Goal: Check status

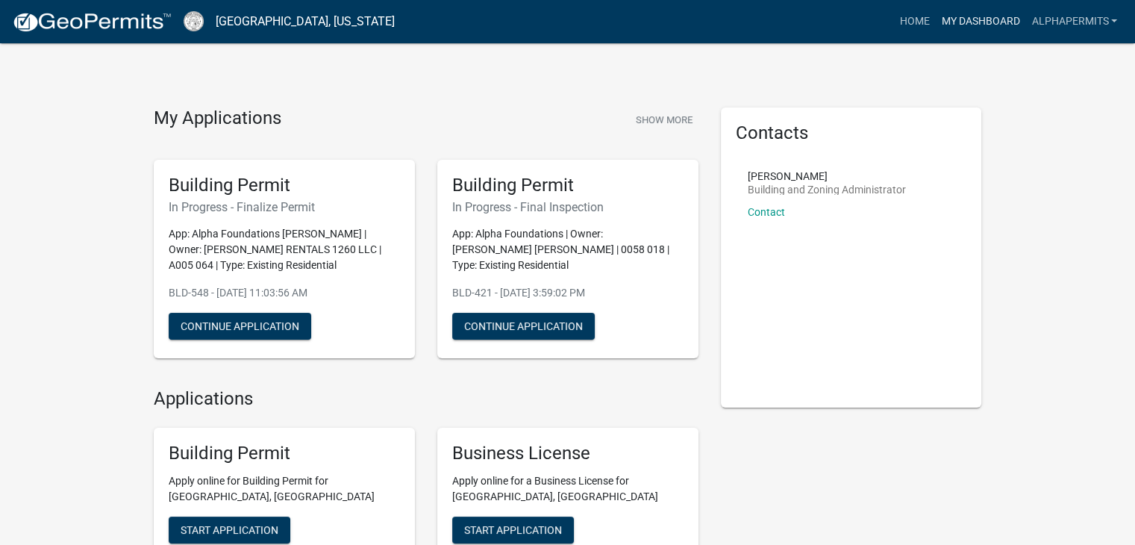
click at [966, 22] on link "My Dashboard" at bounding box center [980, 21] width 90 height 28
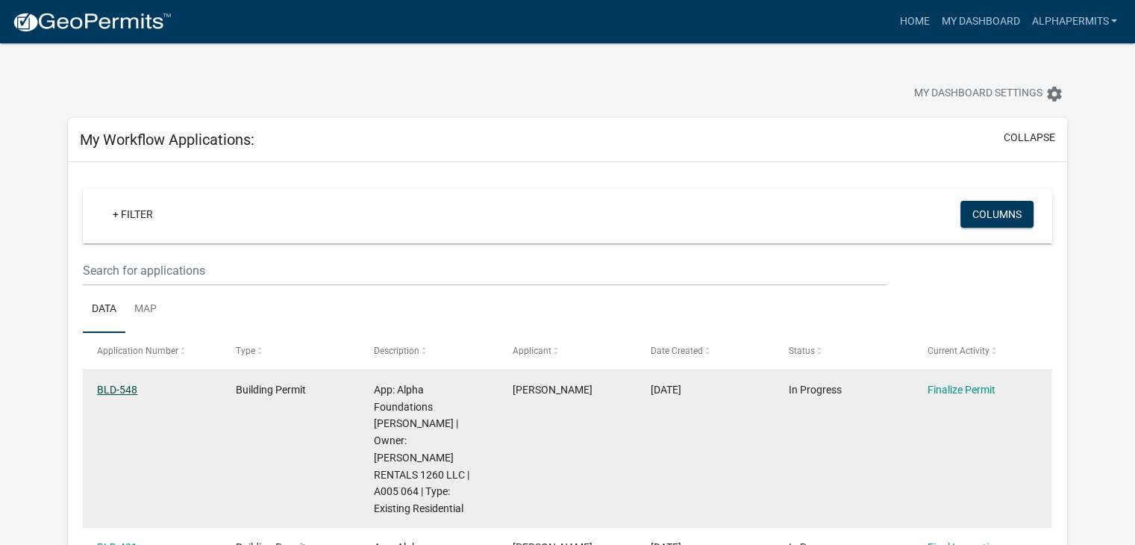
click at [125, 387] on link "BLD-548" at bounding box center [117, 389] width 40 height 12
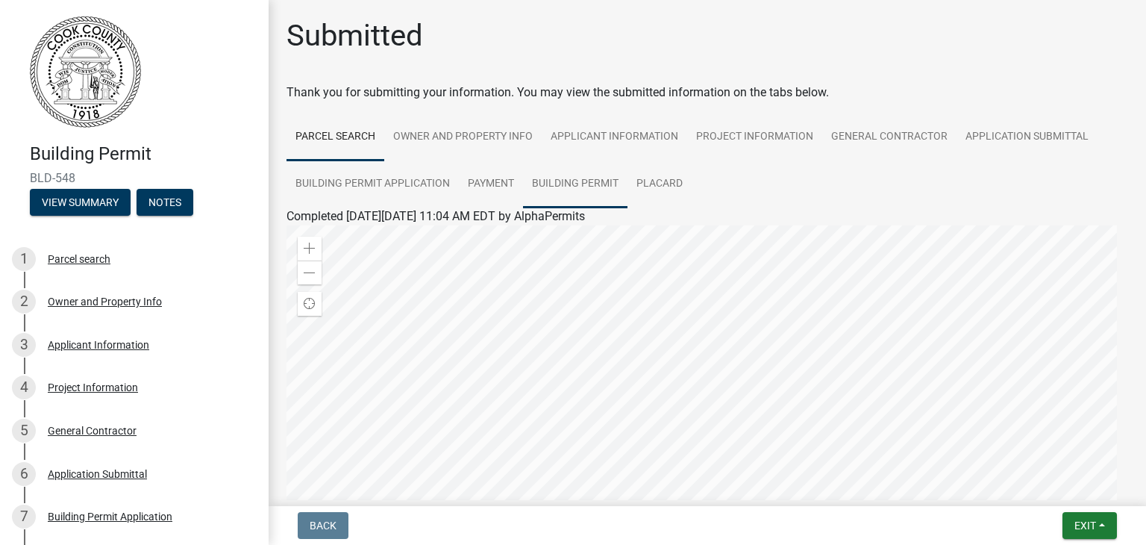
click at [596, 182] on link "Building Permit" at bounding box center [575, 184] width 104 height 48
click at [346, 231] on link "Building Permit" at bounding box center [326, 234] width 81 height 14
click at [655, 184] on link "Placard" at bounding box center [659, 184] width 64 height 48
click at [298, 240] on link "Placard" at bounding box center [306, 234] width 40 height 14
